Goal: Task Accomplishment & Management: Use online tool/utility

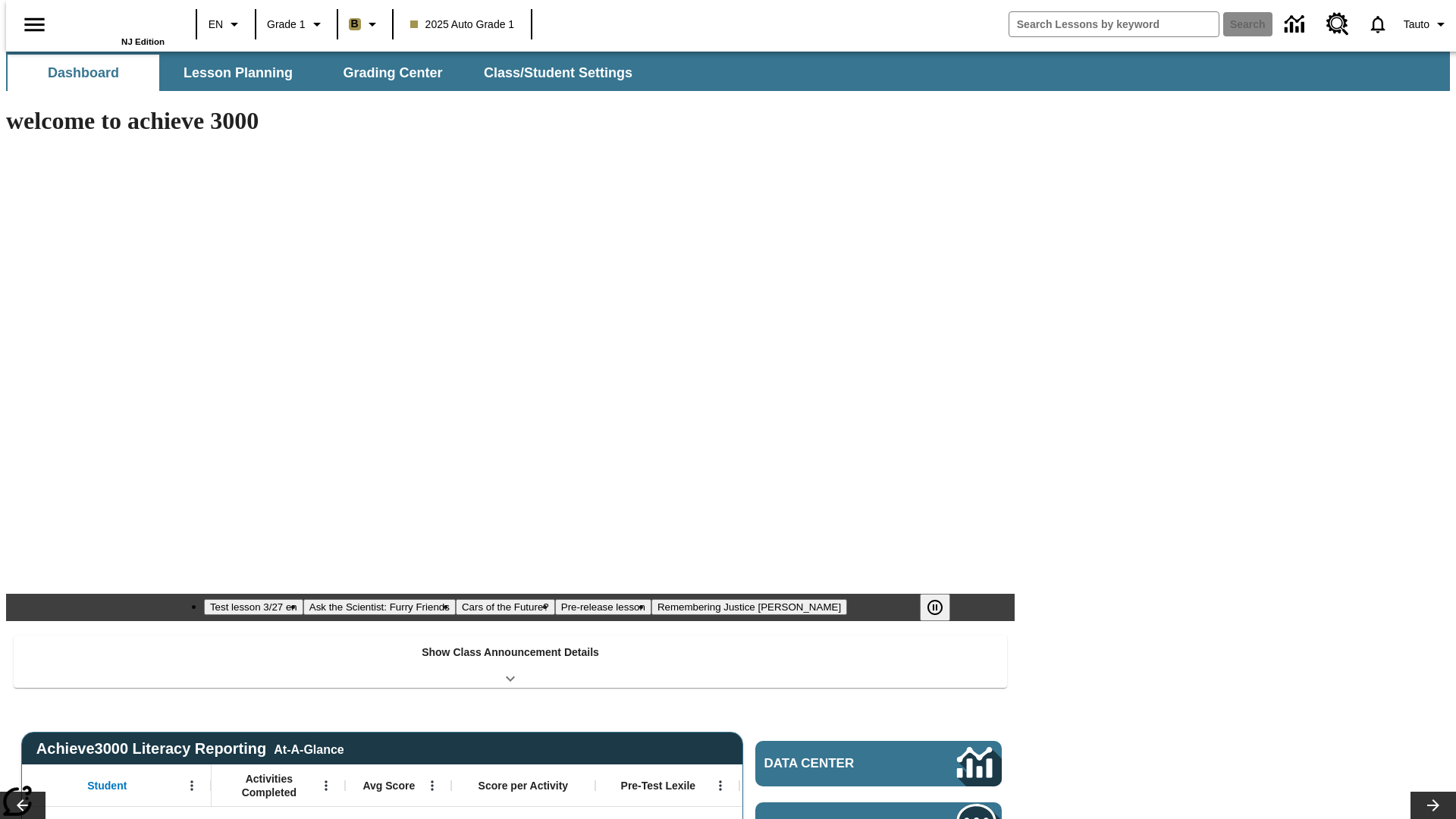
type input "-1"
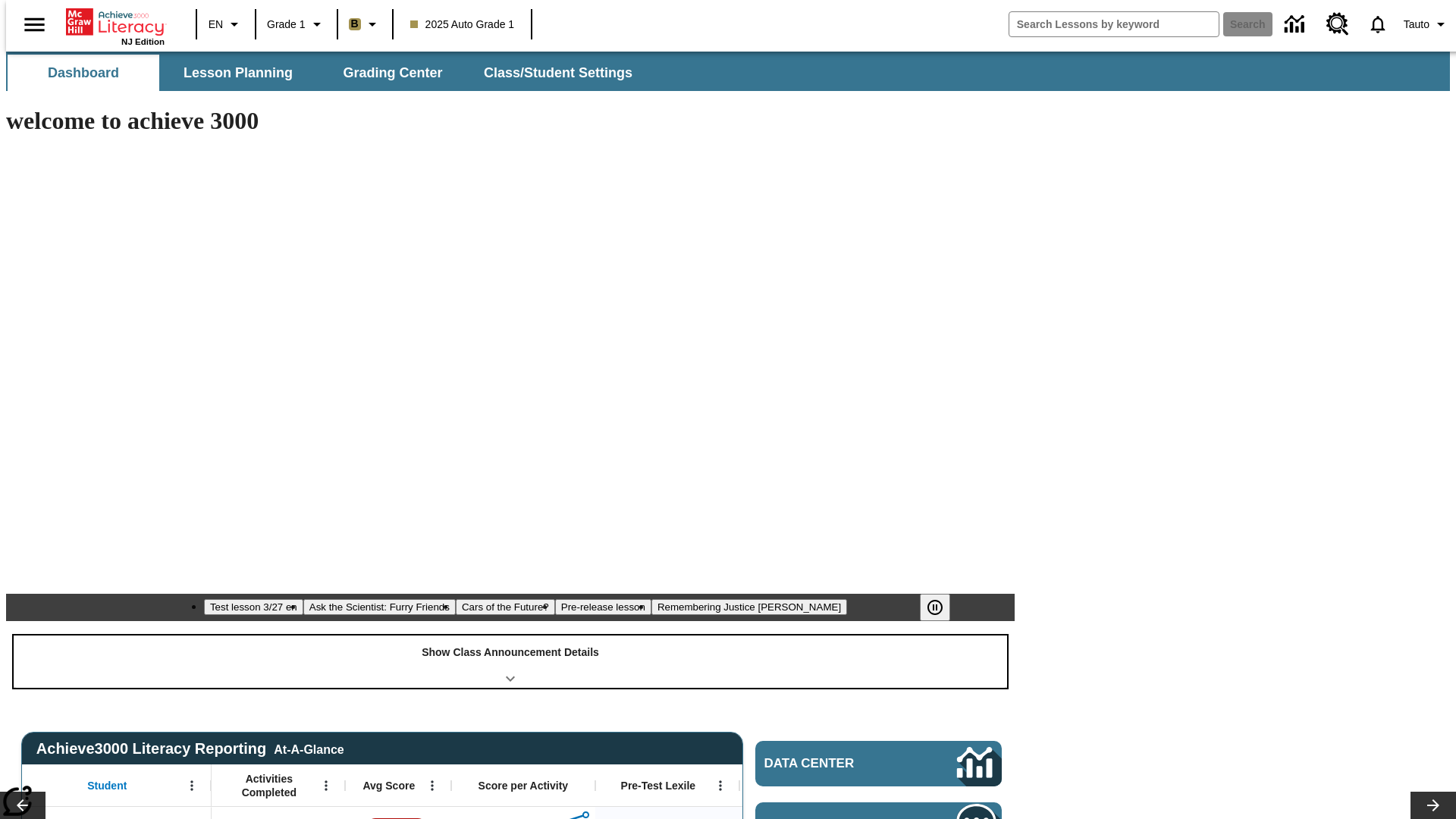
click at [510, 636] on div "Show Class Announcement Details" at bounding box center [510, 662] width 993 height 52
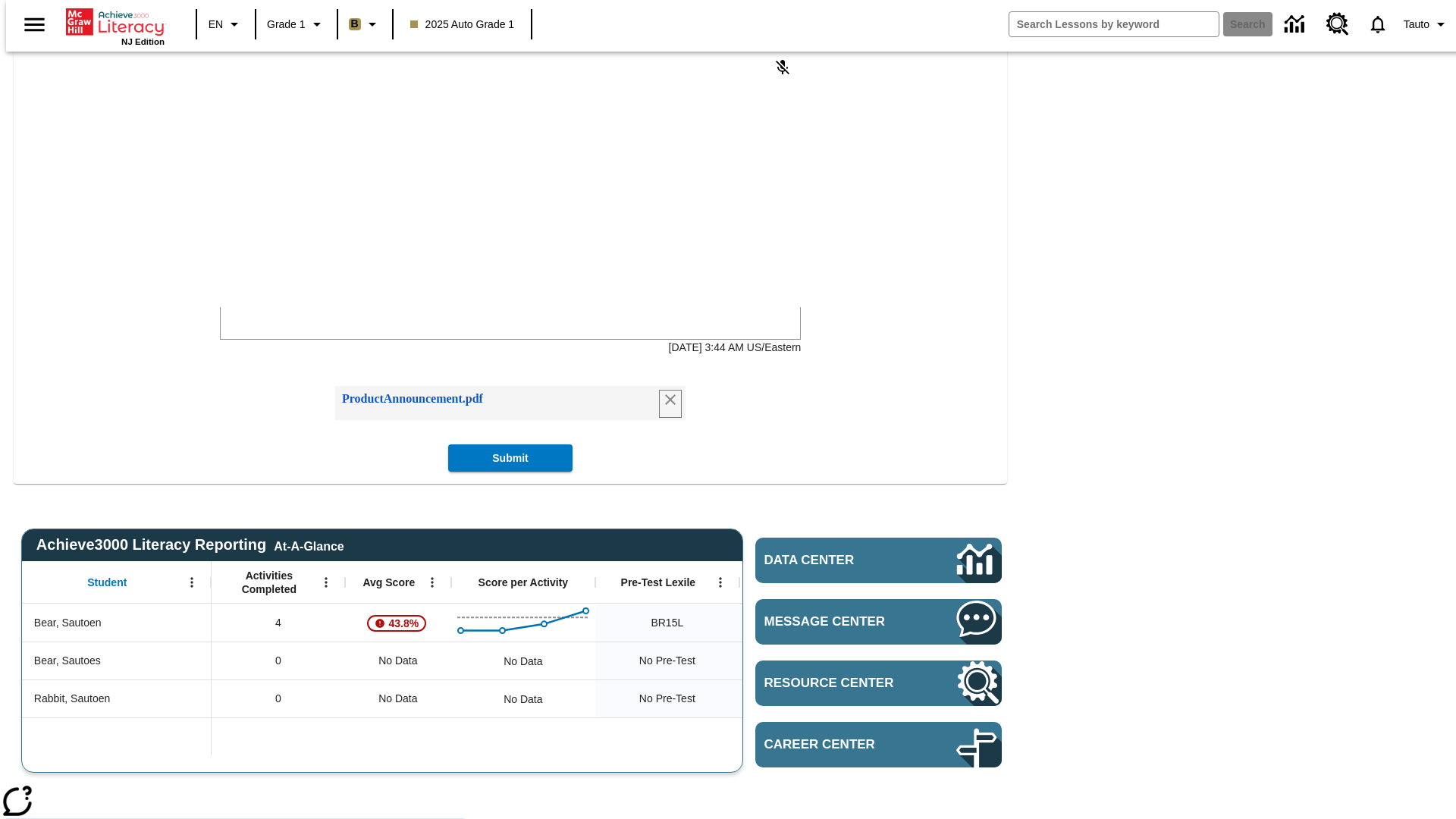
click at [666, 405] on icon "Remove attachment" at bounding box center [670, 399] width 10 height 10
click at [441, 209] on body "Class Announcements attachment at [DATE] 7:43:55 AM" at bounding box center [334, 214] width 216 height 27
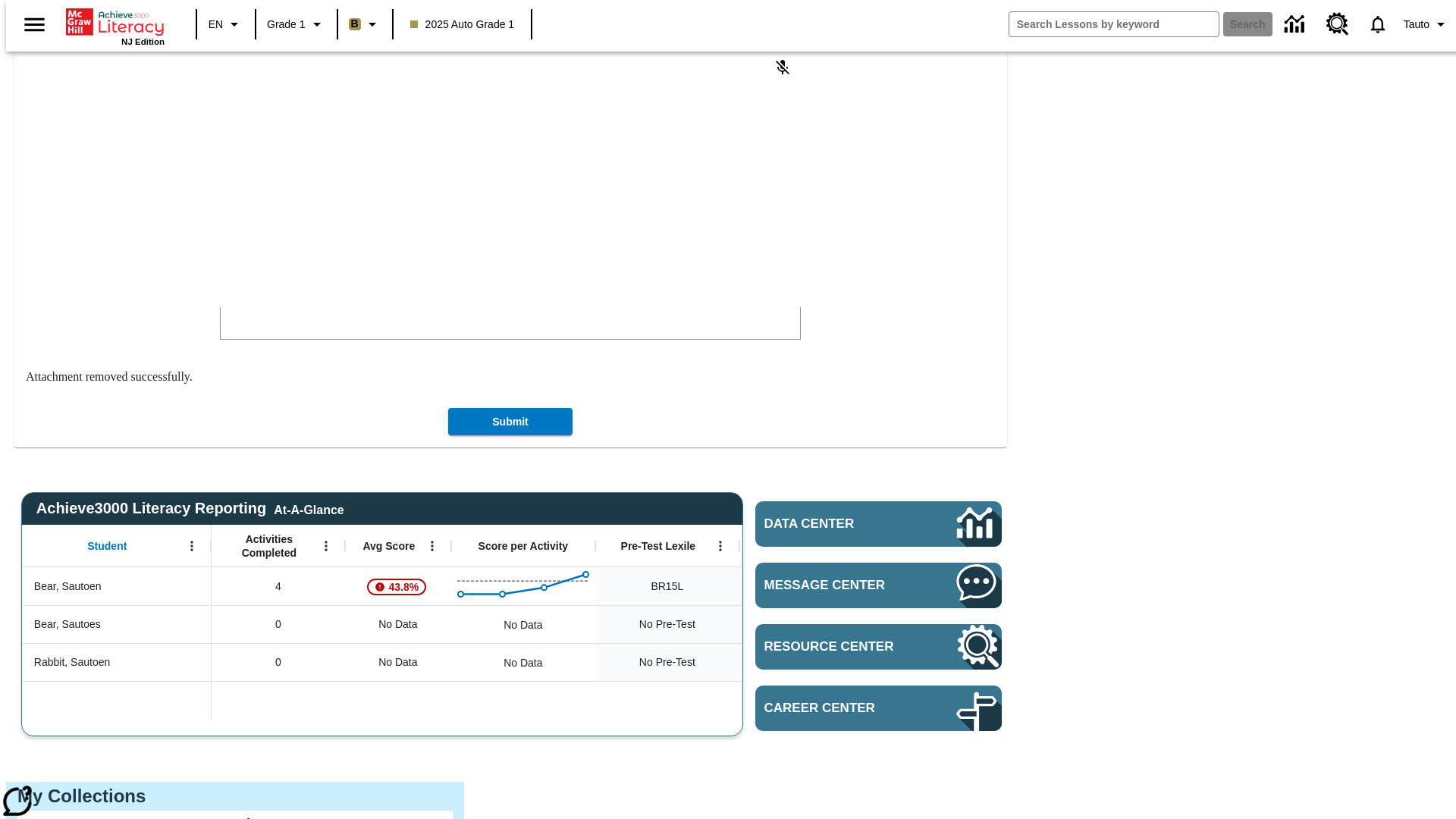
scroll to position [69, 0]
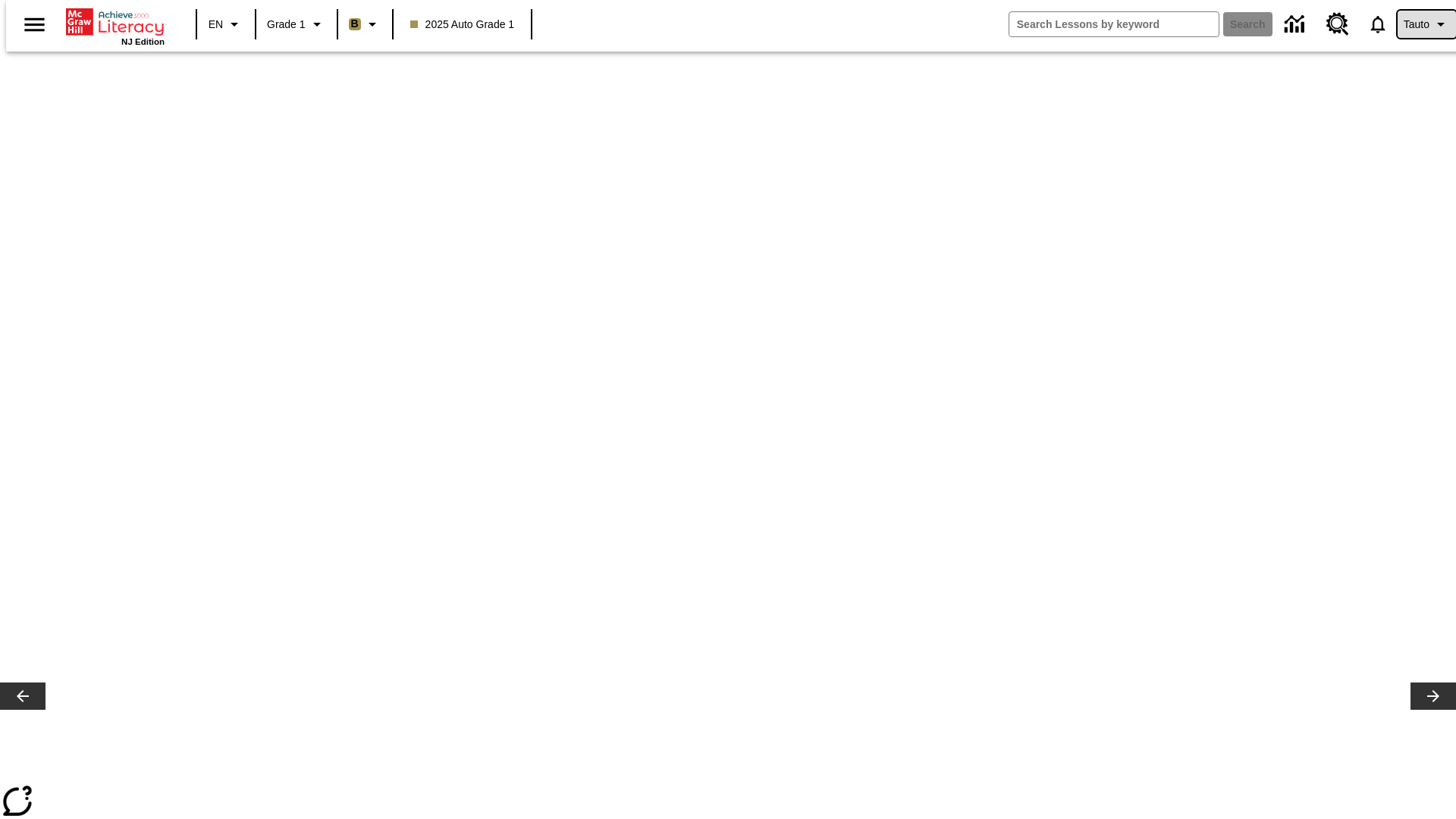
click at [1419, 25] on span "Tauto" at bounding box center [1416, 25] width 26 height 16
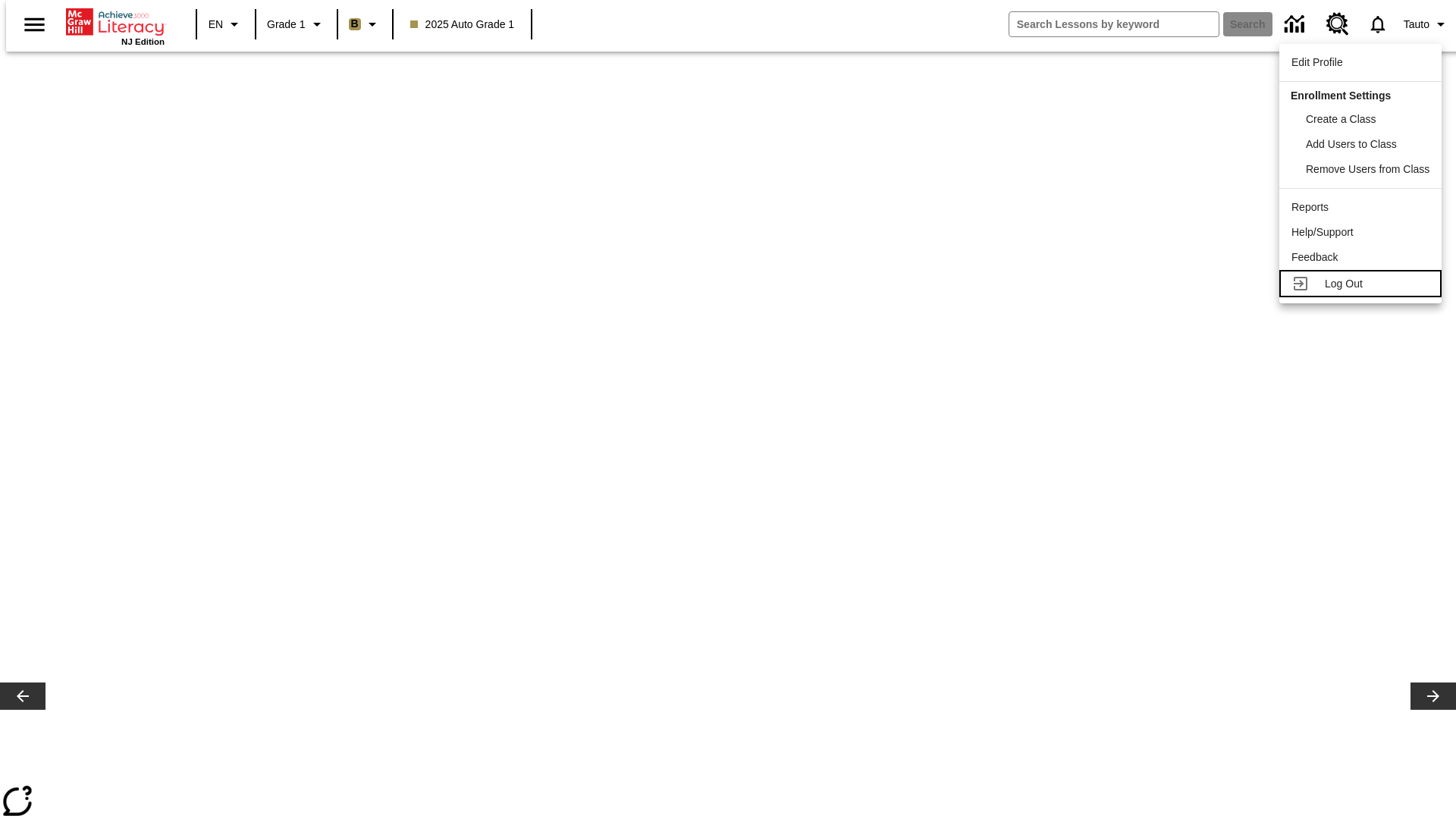
click at [1361, 284] on span "Log Out" at bounding box center [1343, 283] width 38 height 12
